Goal: Information Seeking & Learning: Check status

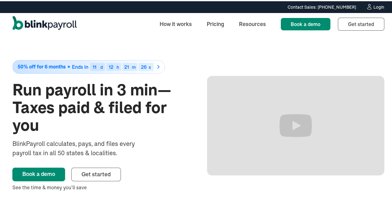
click at [373, 7] on div "Login" at bounding box center [378, 6] width 11 height 4
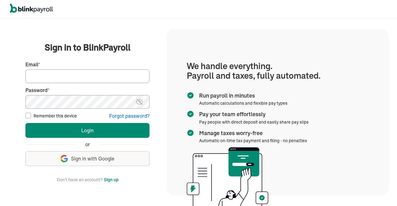
click at [107, 74] on input "Email *" at bounding box center [87, 76] width 124 height 14
type input "jayar@sygnititechnologies.com"
click at [137, 101] on img at bounding box center [139, 101] width 8 height 7
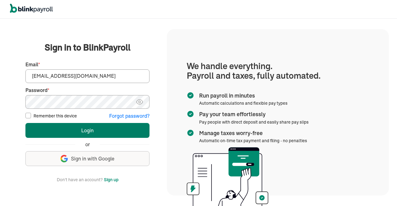
click at [114, 128] on button "Login" at bounding box center [87, 130] width 124 height 15
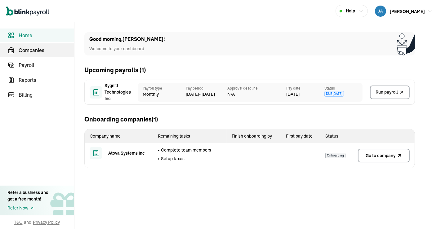
click at [34, 49] on span "Companies" at bounding box center [46, 49] width 55 height 7
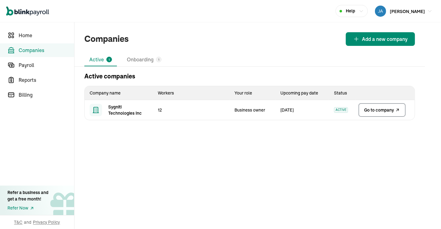
click at [381, 108] on span "Go to company" at bounding box center [379, 110] width 30 height 6
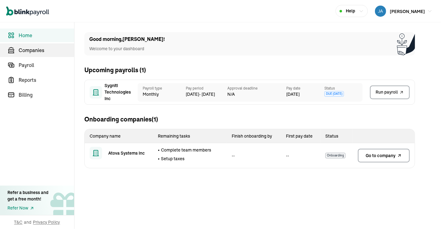
click at [34, 49] on span "Companies" at bounding box center [46, 49] width 55 height 7
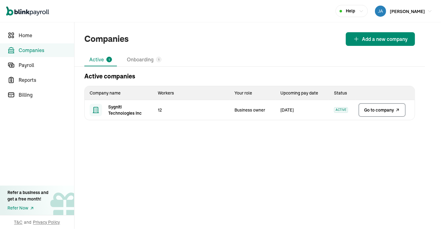
click span "Go to company"
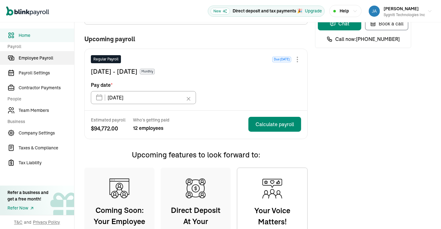
click at [45, 59] on span "Employee Payroll" at bounding box center [46, 58] width 55 height 7
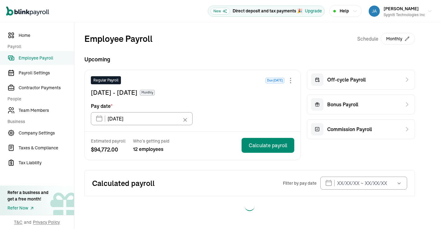
click at [440, 108] on div "Employee Payroll Schedule Monthly Upcoming Regular Payroll Due in 11 days Sep 1…" at bounding box center [257, 124] width 366 height 204
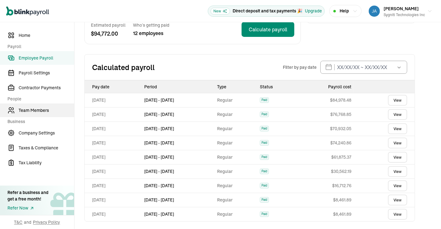
click at [30, 115] on link "Team Members" at bounding box center [37, 111] width 74 height 14
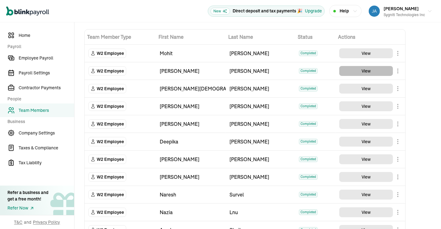
click at [361, 73] on button "View" at bounding box center [366, 71] width 54 height 10
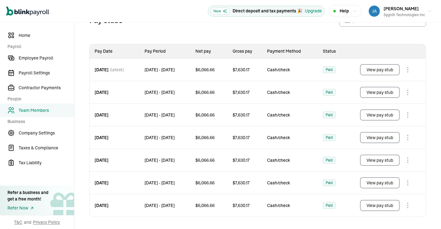
click at [376, 72] on button "View pay stub" at bounding box center [380, 69] width 40 height 11
click at [389, 92] on button "View pay stub" at bounding box center [380, 92] width 40 height 11
click at [375, 73] on button "View pay stub" at bounding box center [380, 69] width 40 height 11
click at [367, 95] on button "View pay stub" at bounding box center [380, 92] width 40 height 11
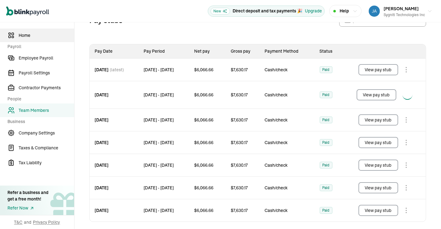
click at [26, 37] on span "Home" at bounding box center [46, 35] width 55 height 7
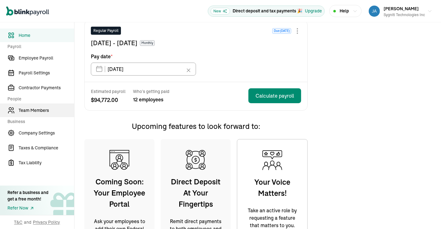
click at [37, 107] on span "Team Members" at bounding box center [46, 110] width 55 height 7
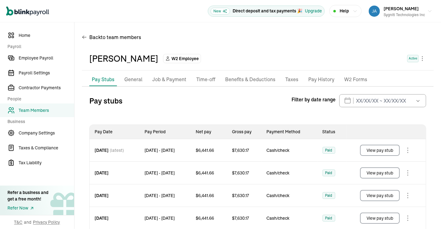
click at [374, 151] on button "View pay stub" at bounding box center [380, 150] width 40 height 11
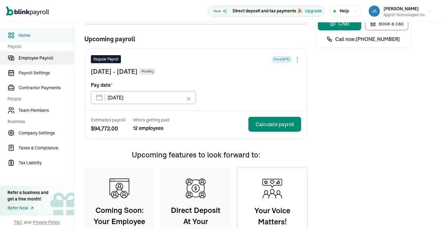
click at [45, 59] on span "Employee Payroll" at bounding box center [46, 58] width 55 height 7
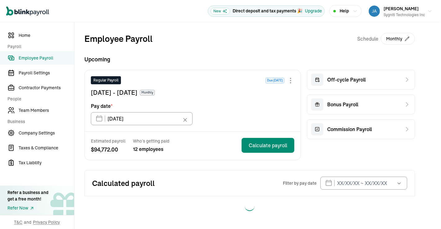
click at [440, 108] on div "Employee Payroll Schedule Monthly Upcoming Regular Payroll Due in 11 days Sep 1…" at bounding box center [257, 124] width 366 height 204
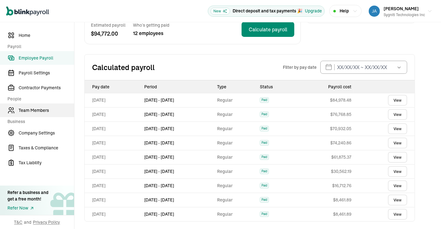
click at [30, 115] on link "Team Members" at bounding box center [37, 111] width 74 height 14
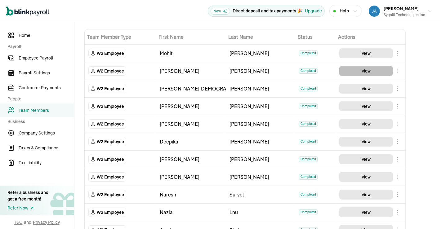
click at [361, 73] on button "View" at bounding box center [366, 71] width 54 height 10
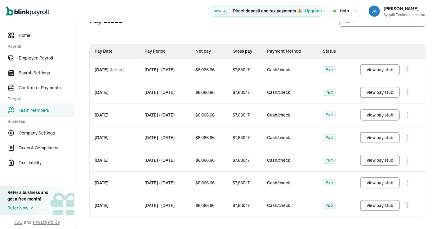
click at [376, 72] on button "View pay stub" at bounding box center [380, 69] width 40 height 11
click at [389, 92] on button "View pay stub" at bounding box center [380, 92] width 40 height 11
click at [375, 73] on button "View pay stub" at bounding box center [380, 69] width 40 height 11
click at [367, 95] on button "View pay stub" at bounding box center [380, 92] width 40 height 11
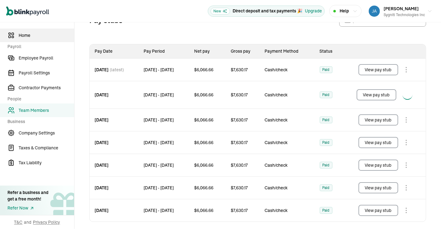
click at [26, 37] on span "Home" at bounding box center [46, 35] width 55 height 7
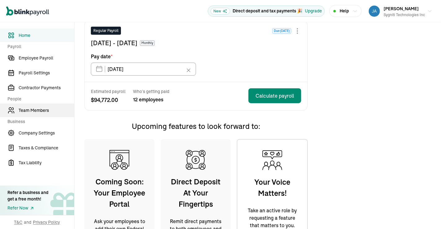
click at [37, 107] on span "Team Members" at bounding box center [46, 110] width 55 height 7
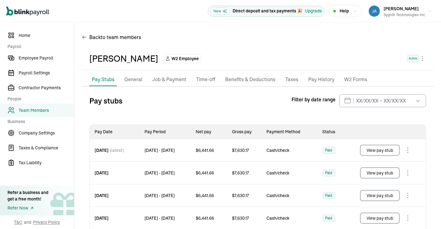
click at [374, 151] on button "View pay stub" at bounding box center [380, 150] width 40 height 11
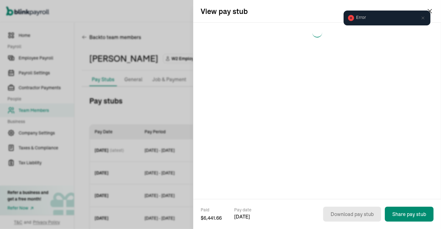
click at [428, 10] on div "Error" at bounding box center [386, 18] width 90 height 19
click at [261, 21] on div "View pay stub" at bounding box center [317, 11] width 248 height 22
drag, startPoint x: 261, startPoint y: 21, endPoint x: 349, endPoint y: 18, distance: 88.1
click at [349, 18] on body "Open main menu New Direct deposit and tax payments 🎉 Upgrade Help [PERSON_NAME]…" at bounding box center [220, 114] width 441 height 229
click at [349, 18] on icon at bounding box center [351, 18] width 6 height 6
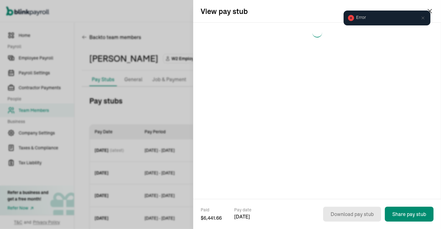
click at [422, 20] on icon at bounding box center [422, 17] width 5 height 5
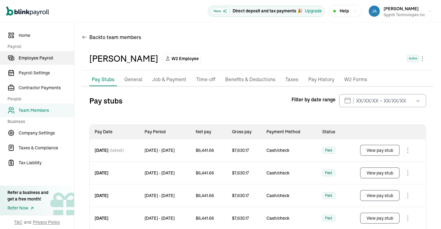
click at [42, 57] on span "Employee Payroll" at bounding box center [46, 58] width 55 height 7
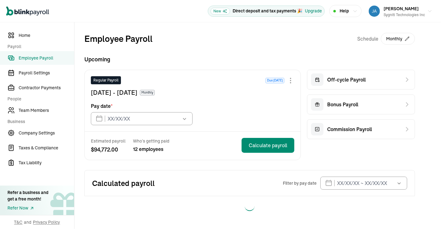
type input "09/30/2025"
drag, startPoint x: 440, startPoint y: 111, endPoint x: 440, endPoint y: 161, distance: 49.6
click at [440, 161] on div "Open main menu New Direct deposit and tax payments 🎉 Upgrade Help Jayaprakash R…" at bounding box center [220, 114] width 441 height 229
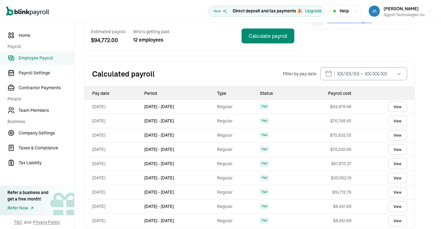
scroll to position [112, 0]
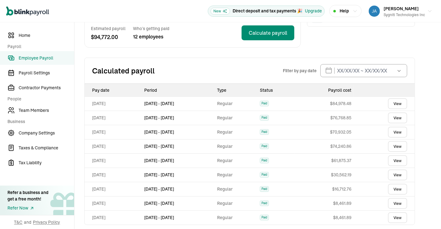
click at [398, 104] on link "View" at bounding box center [397, 103] width 19 height 11
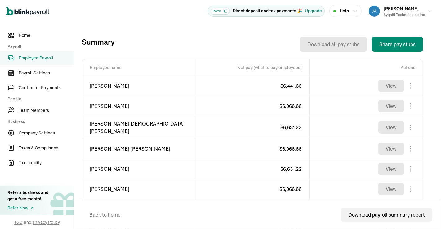
scroll to position [200, 0]
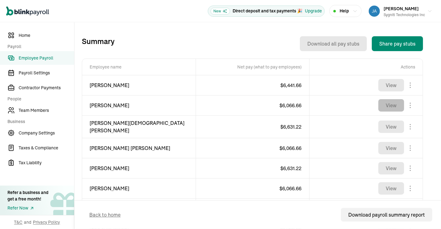
click at [394, 105] on button "View" at bounding box center [391, 105] width 26 height 12
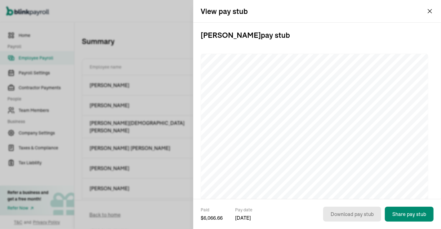
scroll to position [7, 0]
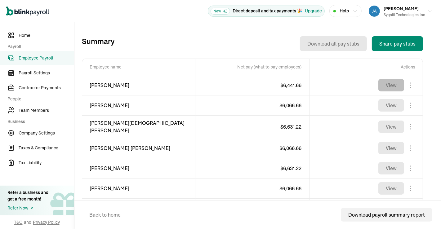
click at [385, 83] on button "View" at bounding box center [391, 85] width 26 height 12
click at [394, 122] on button "View" at bounding box center [391, 127] width 26 height 12
click at [38, 109] on span "Team Members" at bounding box center [46, 110] width 55 height 7
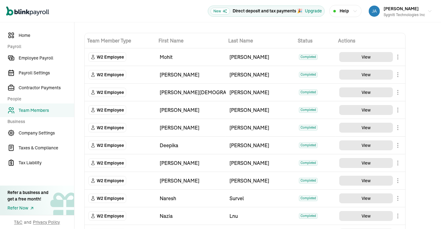
scroll to position [19, 0]
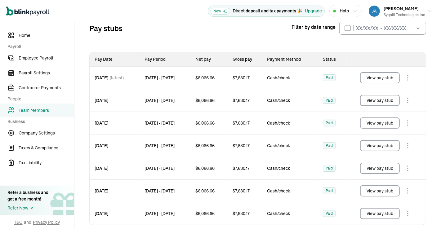
scroll to position [73, 0]
click at [373, 102] on button "View pay stub" at bounding box center [380, 100] width 40 height 11
click at [42, 112] on span "Team Members" at bounding box center [46, 110] width 55 height 7
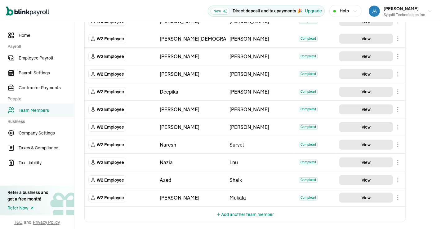
scroll to position [1, 0]
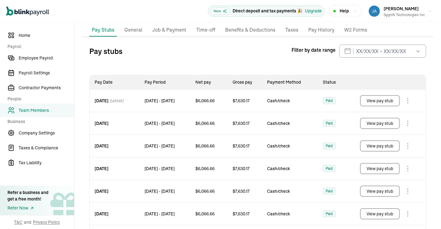
scroll to position [81, 0]
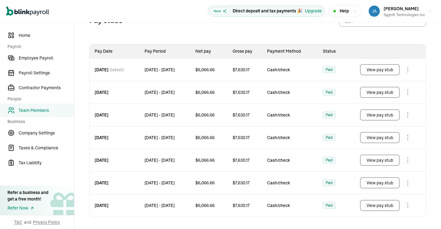
click at [375, 205] on button "View pay stub" at bounding box center [380, 205] width 40 height 11
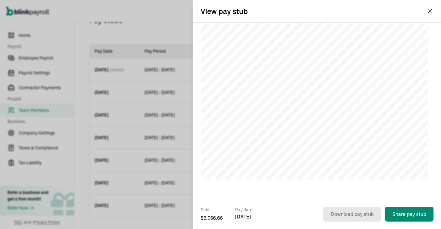
scroll to position [0, 0]
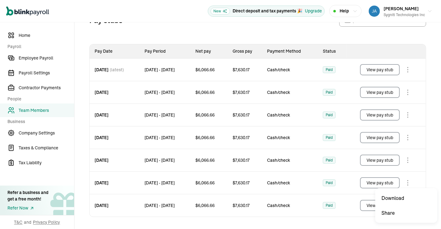
click at [406, 182] on body "Open main menu New Direct deposit and tax payments 🎉 Upgrade Help Jayaprakash R…" at bounding box center [220, 114] width 441 height 229
click at [407, 157] on body "Open main menu New Direct deposit and tax payments 🎉 Upgrade Help Jayaprakash R…" at bounding box center [220, 114] width 441 height 229
click at [407, 140] on body "Open main menu New Direct deposit and tax payments 🎉 Upgrade Help Jayaprakash R…" at bounding box center [220, 114] width 441 height 229
click at [405, 114] on body "Open main menu New Direct deposit and tax payments 🎉 Upgrade Help Jayaprakash R…" at bounding box center [220, 114] width 441 height 229
click at [405, 90] on body "Open main menu New Direct deposit and tax payments 🎉 Upgrade Help Jayaprakash R…" at bounding box center [220, 114] width 441 height 229
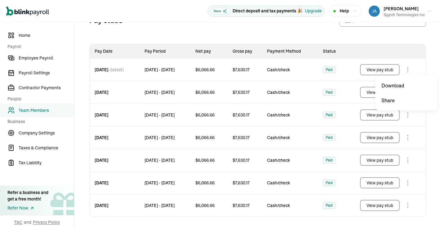
click at [406, 68] on body "Open main menu New Direct deposit and tax payments 🎉 Upgrade Help Jayaprakash R…" at bounding box center [220, 114] width 441 height 229
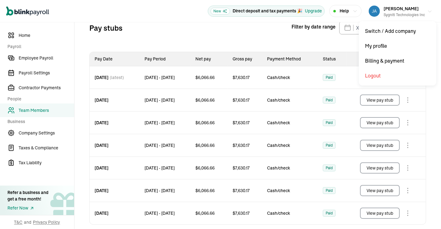
click at [427, 13] on icon "button" at bounding box center [429, 11] width 5 height 5
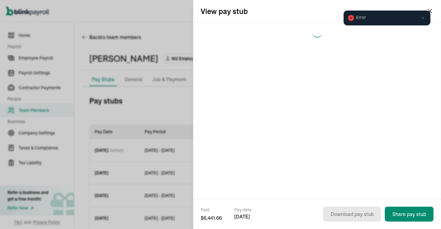
click at [428, 10] on div "Error" at bounding box center [386, 18] width 90 height 19
click at [261, 21] on div "View pay stub" at bounding box center [317, 11] width 248 height 22
drag, startPoint x: 261, startPoint y: 21, endPoint x: 349, endPoint y: 18, distance: 88.1
click at [349, 18] on body "Open main menu New Direct deposit and tax payments 🎉 Upgrade Help [PERSON_NAME]…" at bounding box center [220, 114] width 441 height 229
click at [349, 18] on icon at bounding box center [351, 18] width 6 height 6
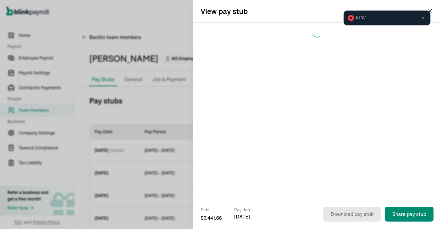
click at [422, 20] on icon at bounding box center [422, 17] width 5 height 5
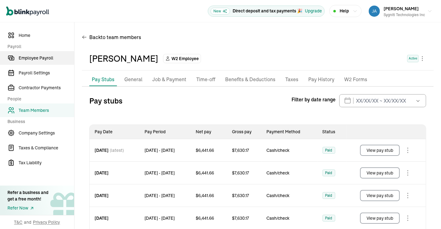
click at [42, 57] on span "Employee Payroll" at bounding box center [46, 58] width 55 height 7
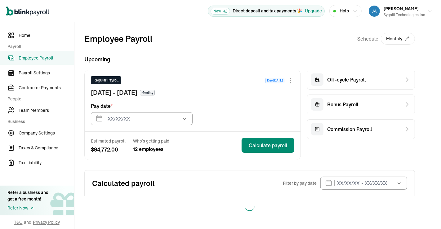
type input "[DATE]"
drag, startPoint x: 440, startPoint y: 111, endPoint x: 440, endPoint y: 161, distance: 49.6
click at [440, 161] on div "Open main menu New Direct deposit and tax payments 🎉 Upgrade Help [PERSON_NAME]…" at bounding box center [220, 114] width 441 height 229
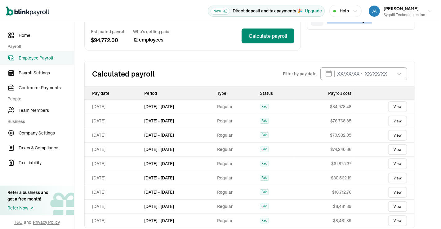
scroll to position [112, 0]
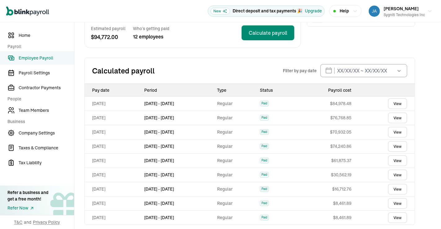
click at [398, 104] on link "View" at bounding box center [397, 103] width 19 height 11
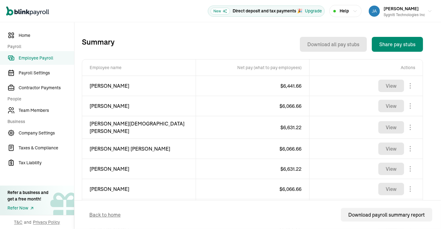
scroll to position [200, 0]
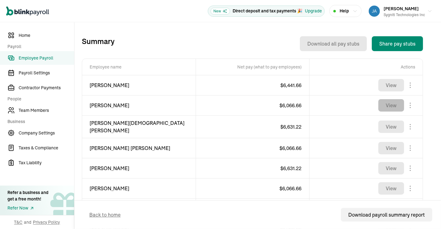
click at [394, 105] on button "View" at bounding box center [391, 105] width 26 height 12
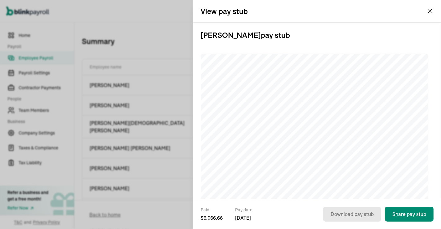
scroll to position [7, 0]
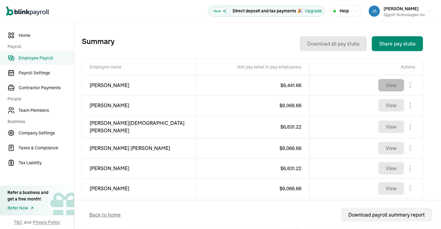
click at [385, 83] on button "View" at bounding box center [391, 85] width 26 height 12
click at [394, 122] on button "View" at bounding box center [391, 127] width 26 height 12
click at [38, 109] on span "Team Members" at bounding box center [46, 110] width 55 height 7
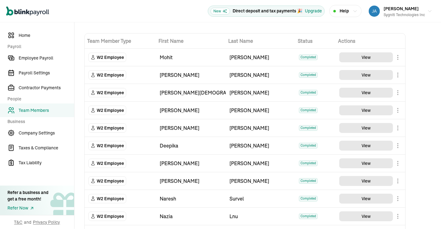
scroll to position [19, 0]
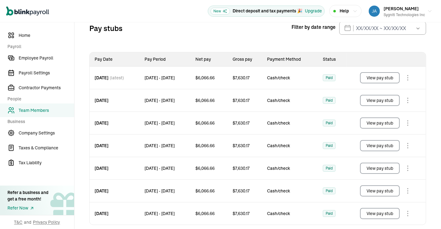
scroll to position [73, 0]
click at [373, 102] on button "View pay stub" at bounding box center [380, 100] width 40 height 11
click at [42, 112] on span "Team Members" at bounding box center [46, 110] width 55 height 7
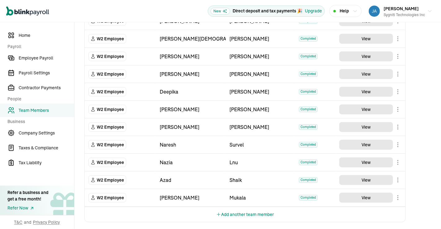
scroll to position [1, 0]
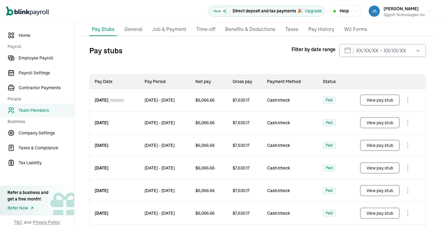
scroll to position [81, 0]
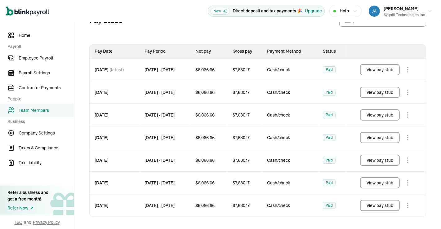
click at [375, 205] on button "View pay stub" at bounding box center [380, 205] width 40 height 11
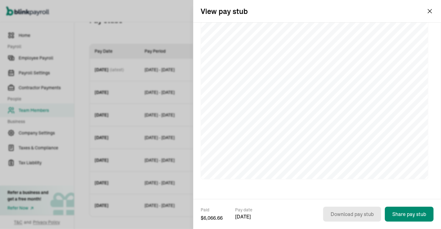
scroll to position [0, 0]
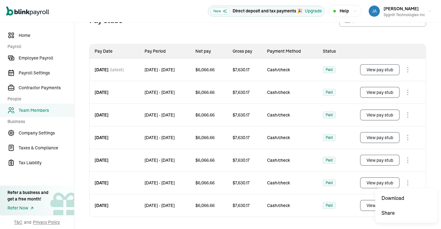
click at [406, 182] on body "Open main menu New Direct deposit and tax payments 🎉 Upgrade Help [PERSON_NAME]…" at bounding box center [220, 114] width 441 height 229
click at [407, 157] on body "Open main menu New Direct deposit and tax payments 🎉 Upgrade Help [PERSON_NAME]…" at bounding box center [220, 114] width 441 height 229
click at [407, 140] on body "Open main menu New Direct deposit and tax payments 🎉 Upgrade Help [PERSON_NAME]…" at bounding box center [220, 114] width 441 height 229
click at [405, 114] on body "Open main menu New Direct deposit and tax payments 🎉 Upgrade Help [PERSON_NAME]…" at bounding box center [220, 114] width 441 height 229
click at [405, 90] on body "Open main menu New Direct deposit and tax payments 🎉 Upgrade Help [PERSON_NAME]…" at bounding box center [220, 114] width 441 height 229
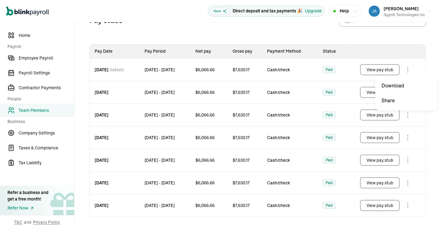
click at [406, 68] on body "Open main menu New Direct deposit and tax payments 🎉 Upgrade Help [PERSON_NAME]…" at bounding box center [220, 114] width 441 height 229
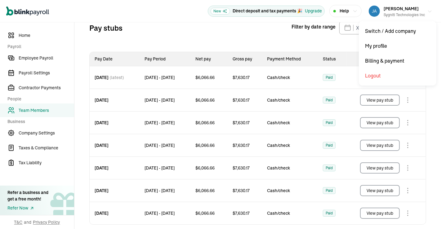
click at [427, 13] on icon "button" at bounding box center [429, 11] width 5 height 5
